Goal: Task Accomplishment & Management: Complete application form

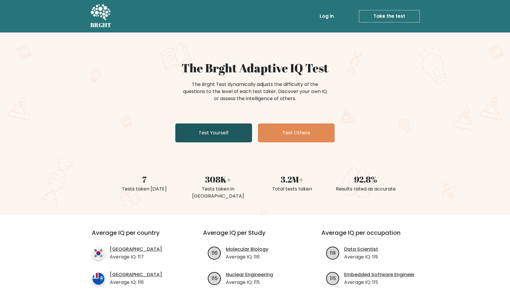
click at [230, 136] on link "Test Yourself" at bounding box center [213, 132] width 77 height 19
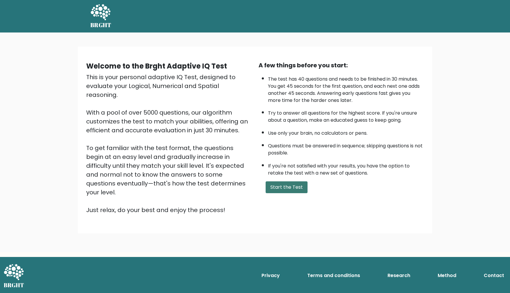
click at [279, 190] on button "Start the Test" at bounding box center [286, 187] width 42 height 12
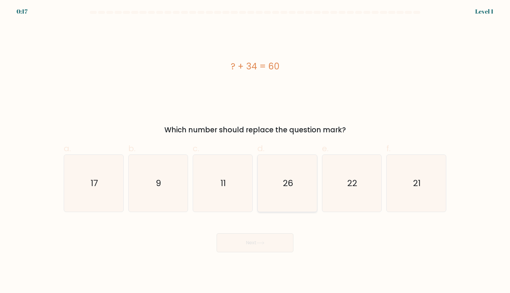
click at [276, 173] on icon "26" at bounding box center [287, 183] width 57 height 57
click at [255, 150] on input "d. 26" at bounding box center [255, 148] width 0 height 4
radio input "true"
click at [262, 247] on button "Next" at bounding box center [254, 242] width 77 height 19
click at [262, 246] on button "Next" at bounding box center [254, 242] width 77 height 19
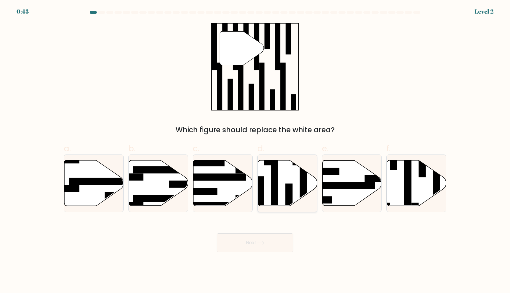
click at [285, 172] on icon at bounding box center [287, 182] width 59 height 45
click at [255, 150] on input "d." at bounding box center [255, 148] width 0 height 4
radio input "true"
click at [273, 238] on button "Next" at bounding box center [254, 242] width 77 height 19
click at [270, 241] on button "Next" at bounding box center [254, 242] width 77 height 19
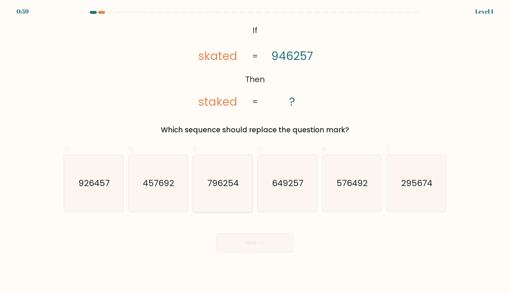
click at [217, 175] on icon "796254" at bounding box center [222, 183] width 57 height 57
click at [255, 150] on input "c. 796254" at bounding box center [255, 148] width 0 height 4
radio input "true"
click at [151, 195] on icon "457692" at bounding box center [157, 183] width 57 height 57
click at [255, 150] on input "b. 457692" at bounding box center [255, 148] width 0 height 4
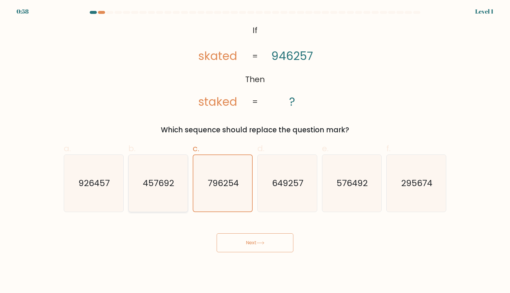
radio input "true"
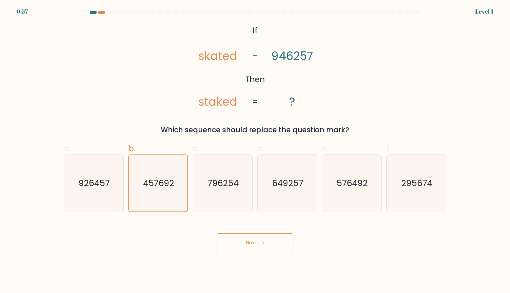
click at [277, 245] on button "Next" at bounding box center [254, 242] width 77 height 19
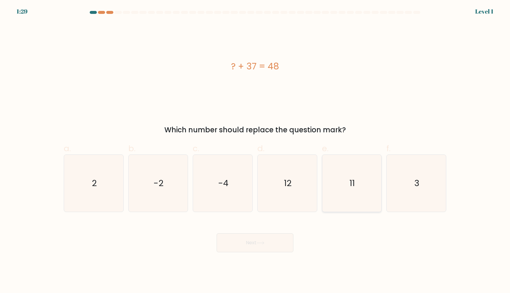
click at [373, 193] on icon "11" at bounding box center [351, 183] width 57 height 57
click at [255, 150] on input "e. 11" at bounding box center [255, 148] width 0 height 4
radio input "true"
click at [278, 241] on button "Next" at bounding box center [254, 242] width 77 height 19
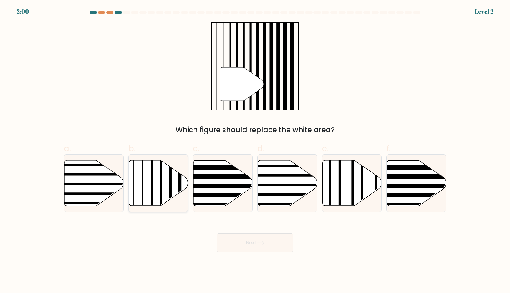
click at [156, 173] on icon at bounding box center [158, 182] width 59 height 45
click at [255, 150] on input "b." at bounding box center [255, 148] width 0 height 4
radio input "true"
click at [276, 243] on button "Next" at bounding box center [254, 242] width 77 height 19
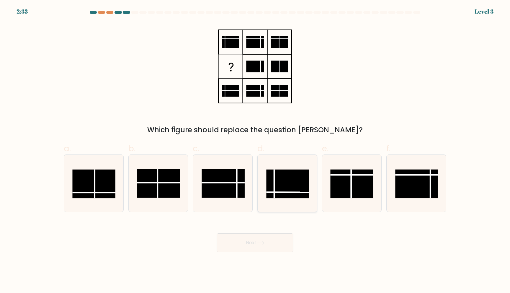
click at [283, 185] on rect at bounding box center [287, 183] width 43 height 29
click at [255, 150] on input "d." at bounding box center [255, 148] width 0 height 4
radio input "true"
click at [263, 239] on button "Next" at bounding box center [254, 242] width 77 height 19
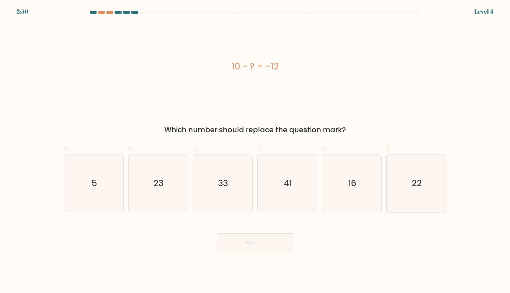
click at [397, 199] on icon "22" at bounding box center [416, 183] width 57 height 57
click at [255, 150] on input "f. 22" at bounding box center [255, 148] width 0 height 4
radio input "true"
click at [268, 243] on button "Next" at bounding box center [254, 242] width 77 height 19
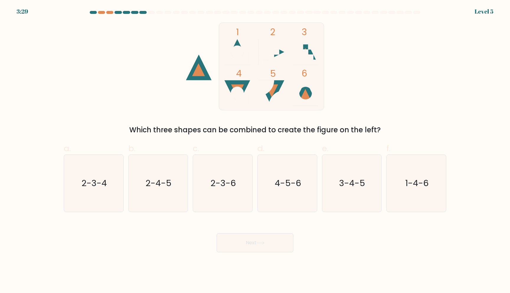
click at [228, 85] on icon at bounding box center [237, 93] width 26 height 26
click at [252, 195] on div "2-3-6" at bounding box center [223, 183] width 60 height 58
click at [255, 150] on input "c. 2-3-6" at bounding box center [255, 148] width 0 height 4
radio input "true"
click at [244, 245] on button "Next" at bounding box center [254, 242] width 77 height 19
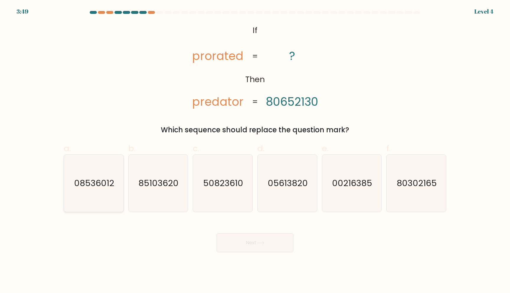
click at [110, 190] on icon "08536012" at bounding box center [93, 183] width 57 height 57
click at [255, 150] on input "a. 08536012" at bounding box center [255, 148] width 0 height 4
radio input "true"
click at [243, 242] on button "Next" at bounding box center [254, 242] width 77 height 19
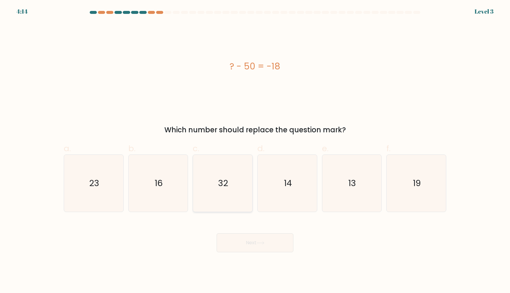
click at [239, 206] on icon "32" at bounding box center [222, 183] width 57 height 57
click at [255, 150] on input "c. 32" at bounding box center [255, 148] width 0 height 4
radio input "true"
click at [253, 251] on button "Next" at bounding box center [254, 242] width 77 height 19
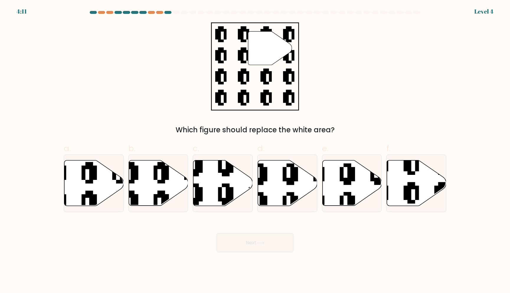
click at [253, 246] on button "Next" at bounding box center [254, 242] width 77 height 19
click at [403, 188] on icon at bounding box center [395, 206] width 107 height 107
click at [255, 150] on input "f." at bounding box center [255, 148] width 0 height 4
radio input "true"
click at [262, 248] on button "Next" at bounding box center [254, 242] width 77 height 19
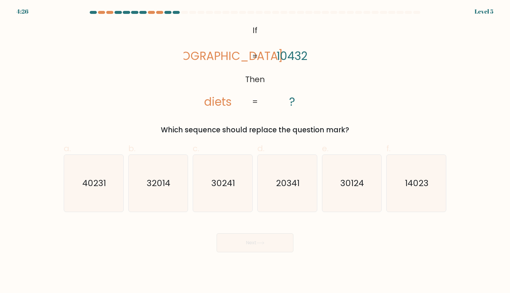
click at [281, 150] on label "d. 20341" at bounding box center [287, 177] width 60 height 70
click at [255, 150] on input "d. 20341" at bounding box center [255, 148] width 0 height 4
radio input "true"
click at [284, 178] on text "20341" at bounding box center [287, 183] width 23 height 12
click at [255, 150] on input "d. 20341" at bounding box center [255, 148] width 0 height 4
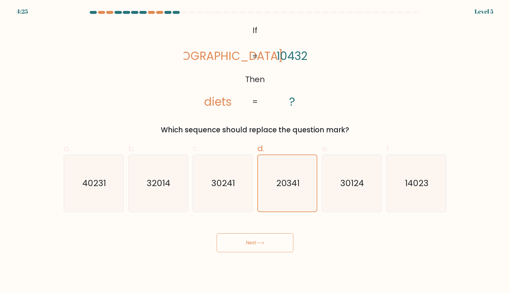
click at [260, 240] on button "Next" at bounding box center [254, 242] width 77 height 19
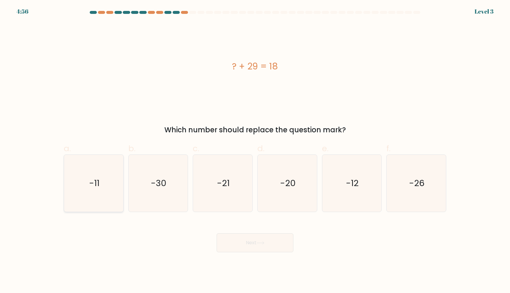
click at [97, 191] on icon "-11" at bounding box center [93, 183] width 57 height 57
click at [255, 150] on input "a. -11" at bounding box center [255, 148] width 0 height 4
radio input "true"
click at [280, 239] on button "Next" at bounding box center [254, 242] width 77 height 19
